Goal: Find specific page/section: Find specific page/section

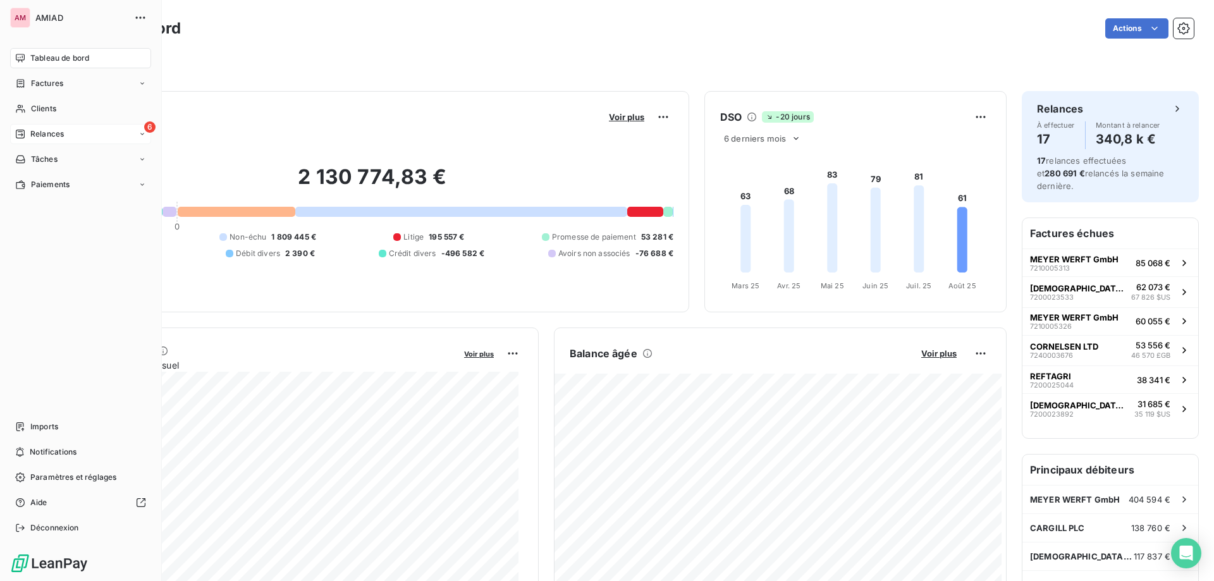
drag, startPoint x: 37, startPoint y: 140, endPoint x: 30, endPoint y: 137, distance: 7.4
click at [30, 137] on span "Relances" at bounding box center [47, 133] width 34 height 11
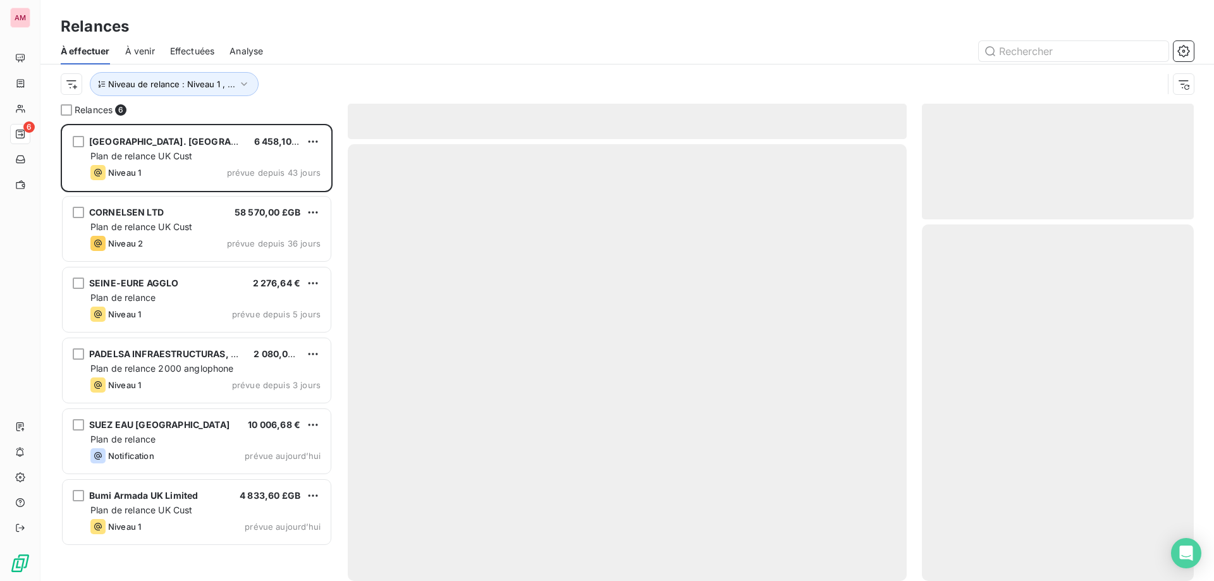
scroll to position [448, 262]
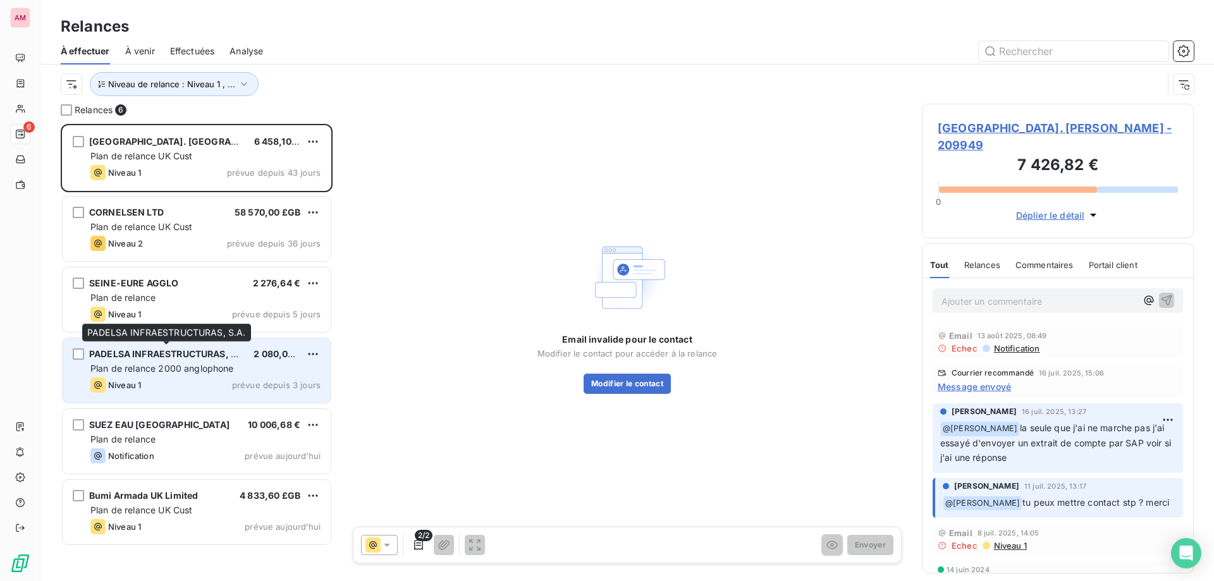
drag, startPoint x: 176, startPoint y: 348, endPoint x: 273, endPoint y: 366, distance: 98.5
click at [176, 348] on div "PADELSA INFRAESTRUCTURAS, S.A." at bounding box center [166, 354] width 154 height 13
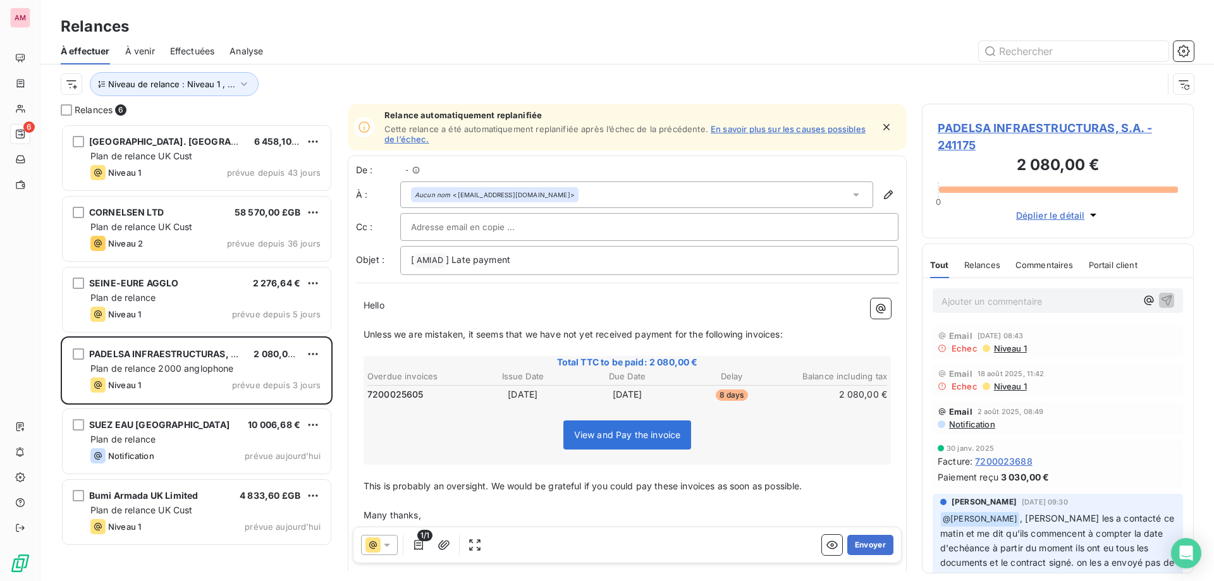
scroll to position [448, 262]
click at [880, 123] on icon "button" at bounding box center [886, 127] width 13 height 13
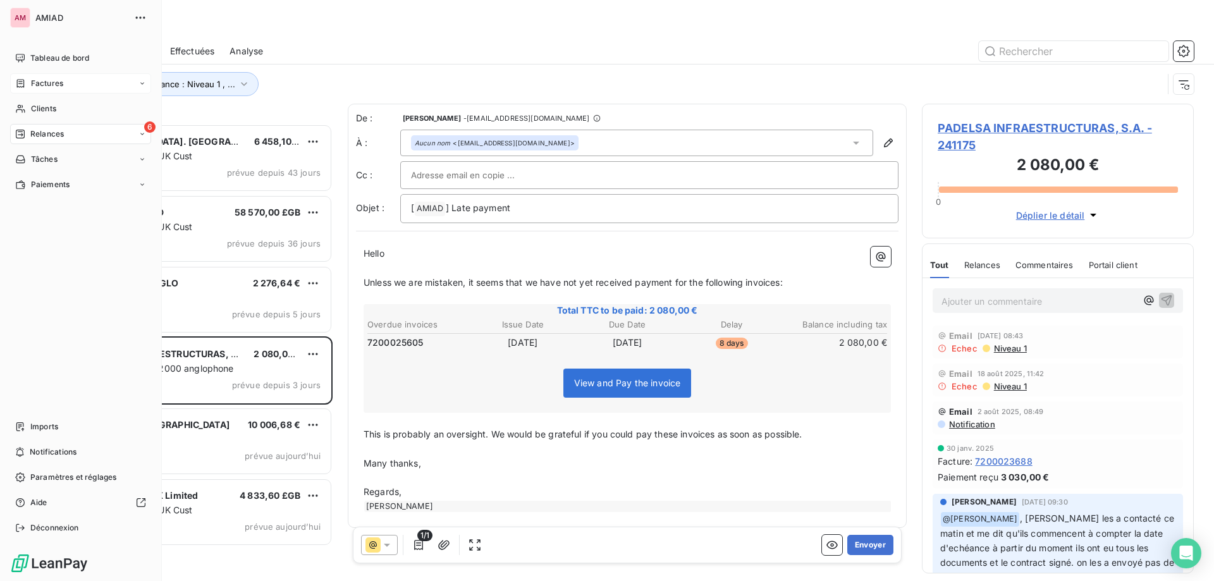
click at [15, 86] on icon at bounding box center [20, 83] width 11 height 10
